Goal: Transaction & Acquisition: Purchase product/service

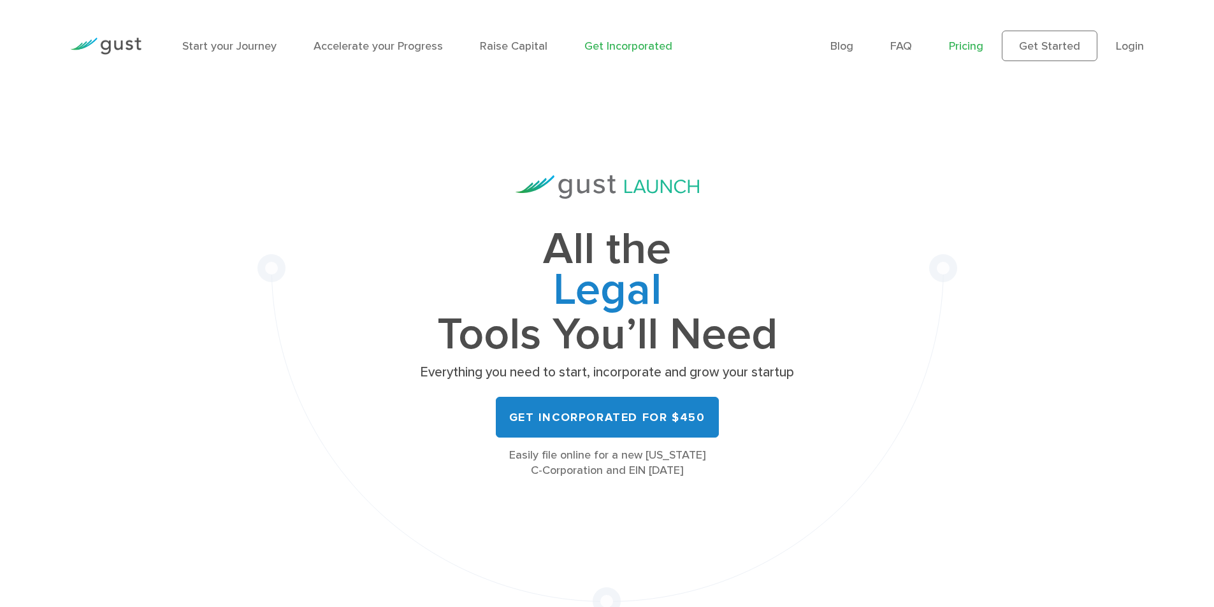
click at [961, 43] on link "Pricing" at bounding box center [966, 46] width 34 height 13
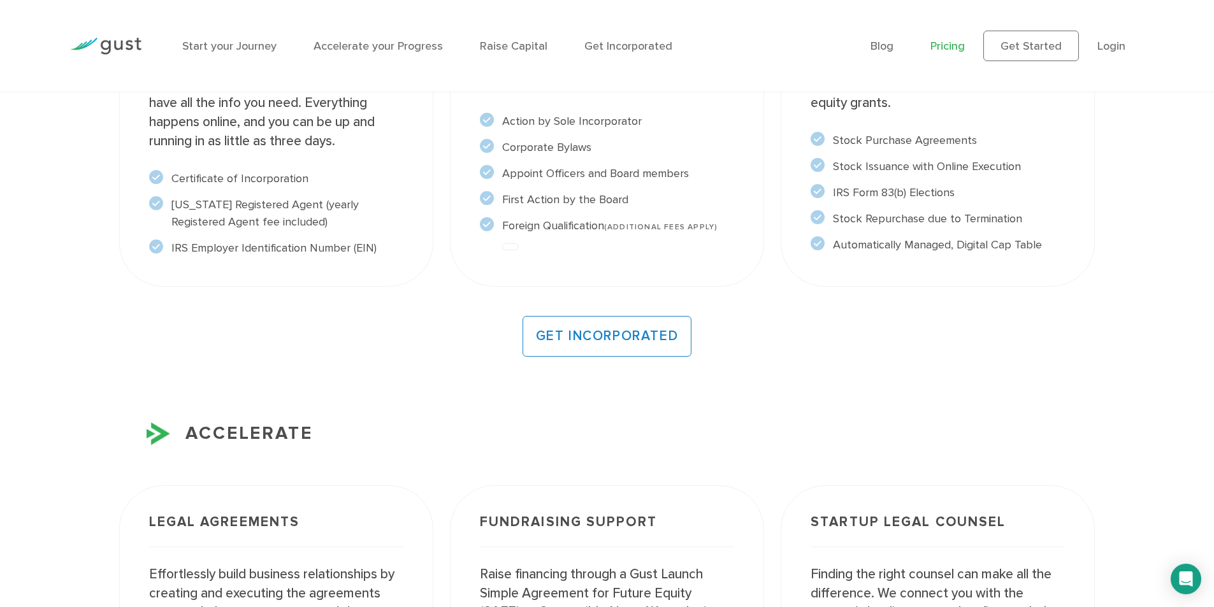
scroll to position [1211, 0]
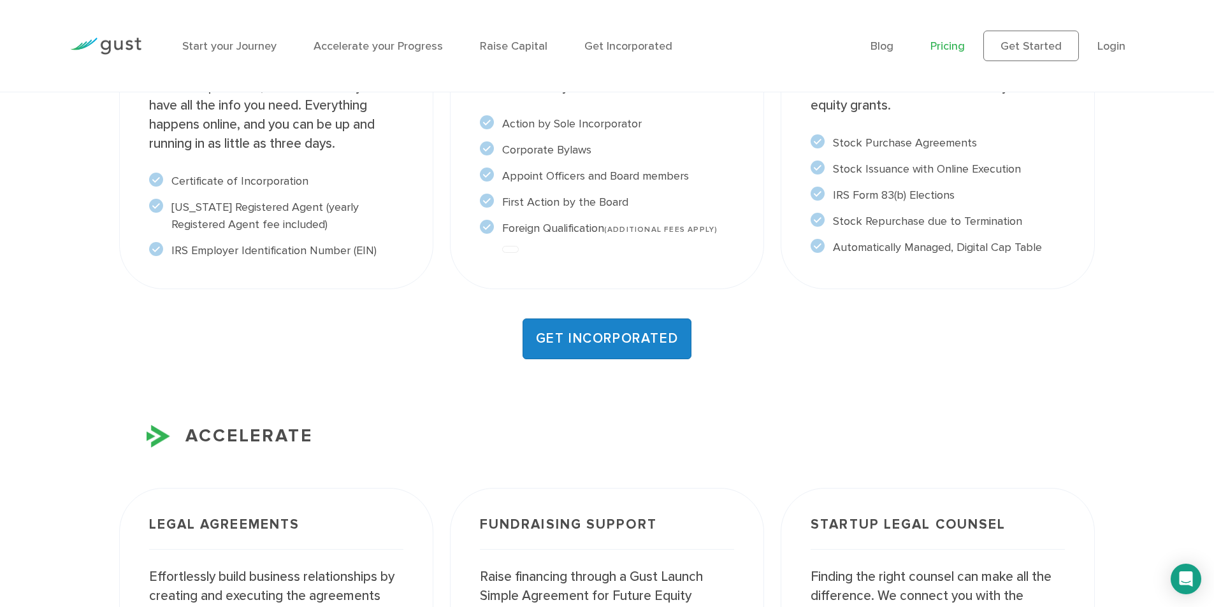
click at [675, 358] on link "GET INCORPORATED" at bounding box center [608, 339] width 170 height 41
